Goal: Transaction & Acquisition: Book appointment/travel/reservation

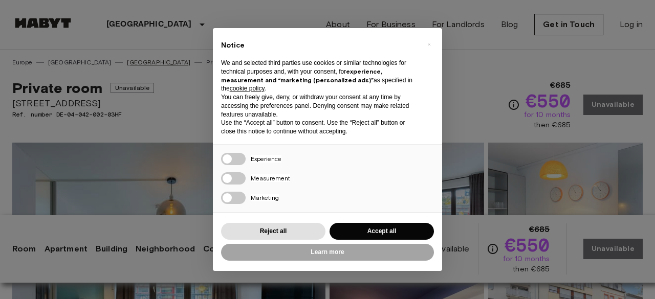
click at [127, 62] on link "[GEOGRAPHIC_DATA]" at bounding box center [158, 62] width 63 height 9
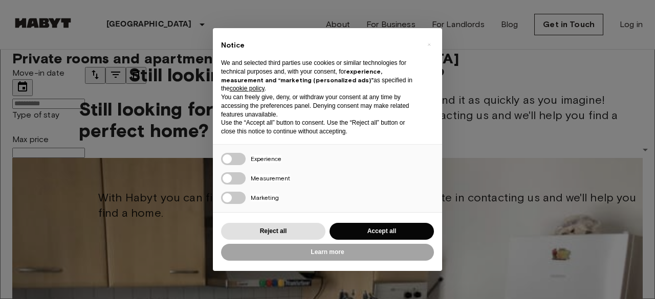
scroll to position [1993, 0]
click at [85, 148] on input "Max price" at bounding box center [48, 153] width 73 height 10
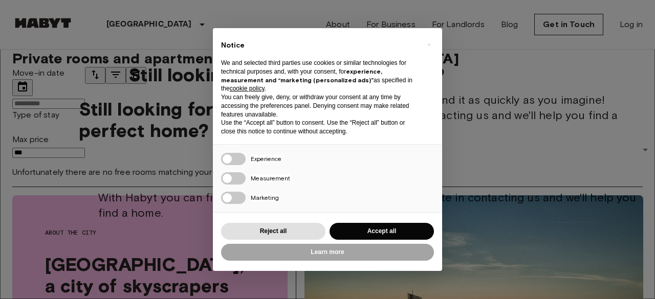
type input "***"
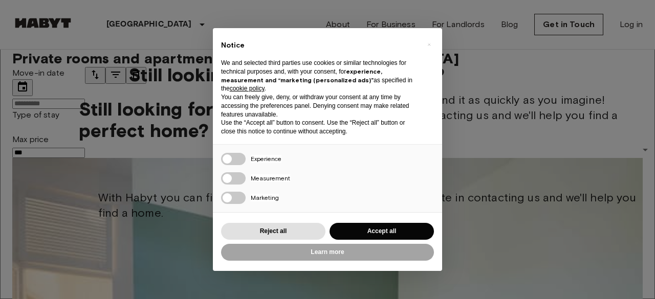
scroll to position [70, 0]
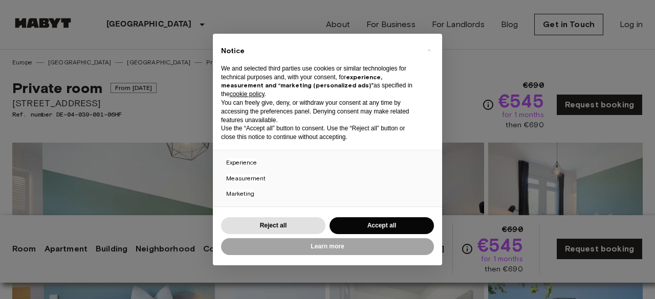
click at [236, 172] on img at bounding box center [168, 279] width 313 height 272
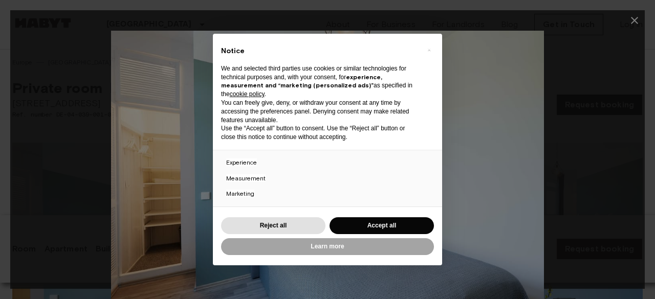
click at [631, 16] on icon "button" at bounding box center [634, 20] width 12 height 12
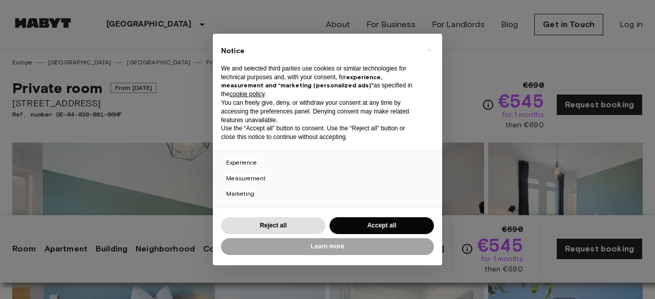
click at [390, 175] on img at bounding box center [407, 210] width 155 height 134
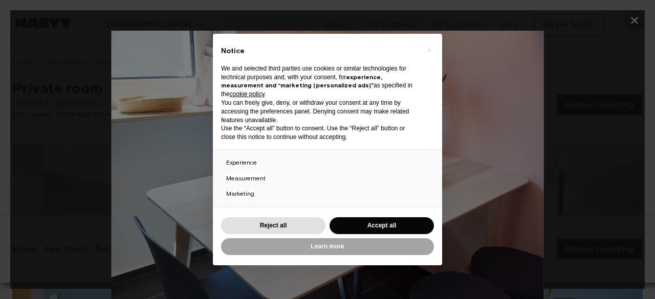
click at [630, 17] on icon "button" at bounding box center [634, 20] width 12 height 12
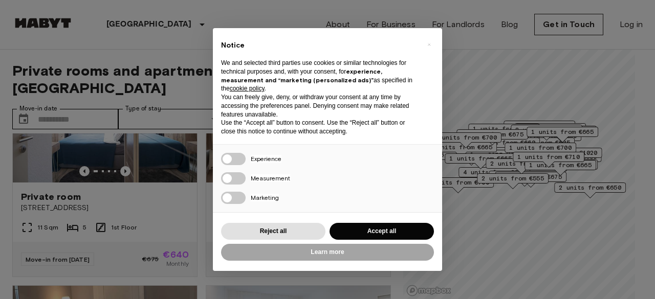
scroll to position [566, 0]
